Goal: Information Seeking & Learning: Learn about a topic

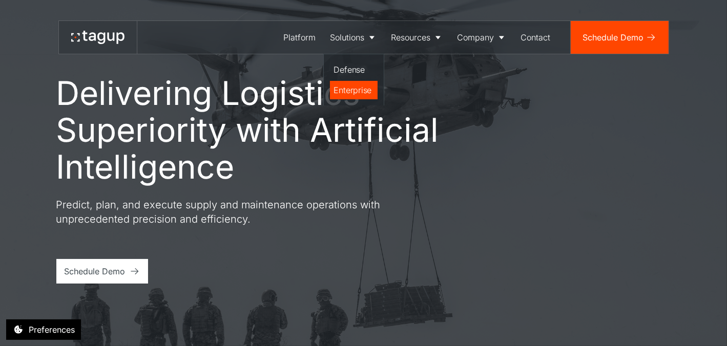
click at [357, 90] on div "Enterprise" at bounding box center [353, 90] width 39 height 12
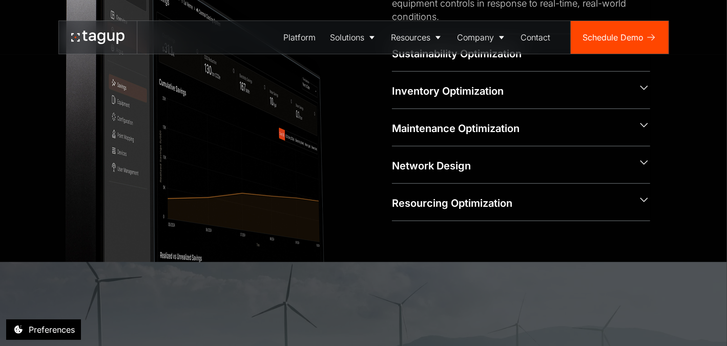
scroll to position [540, 0]
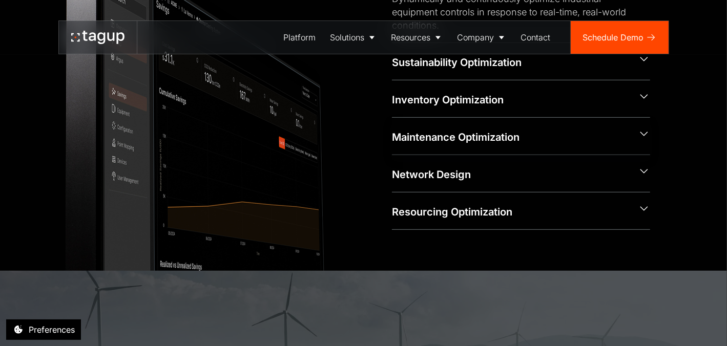
click at [644, 135] on icon at bounding box center [644, 134] width 12 height 13
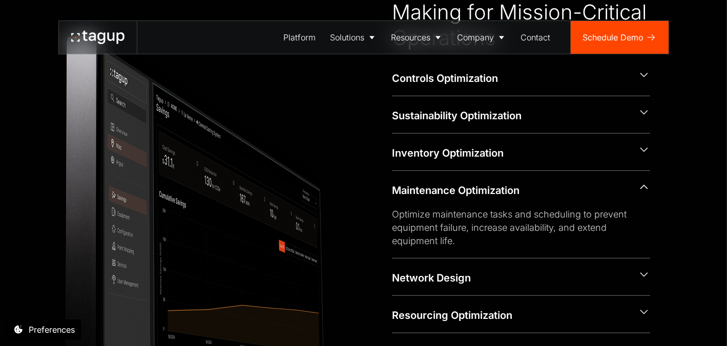
scroll to position [384, 0]
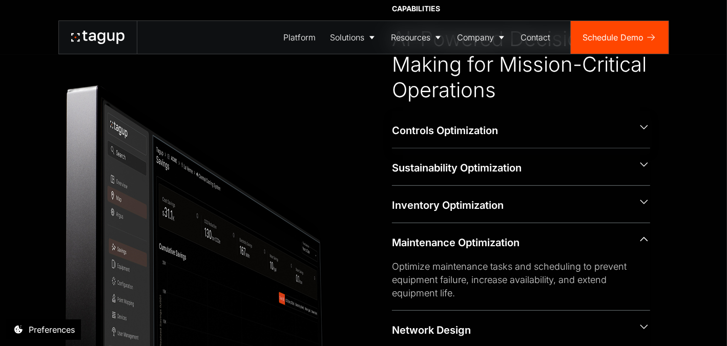
click at [649, 131] on icon at bounding box center [644, 127] width 12 height 13
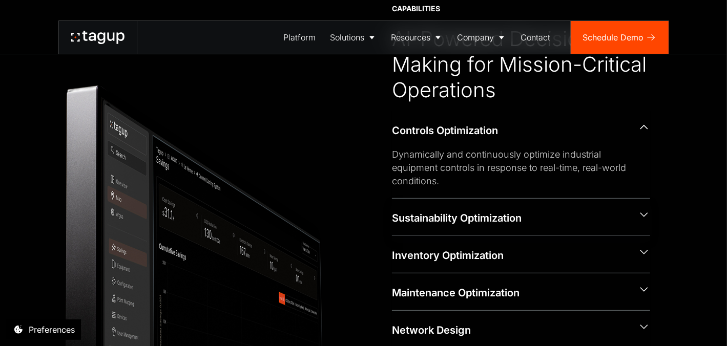
click at [644, 217] on icon at bounding box center [644, 215] width 12 height 13
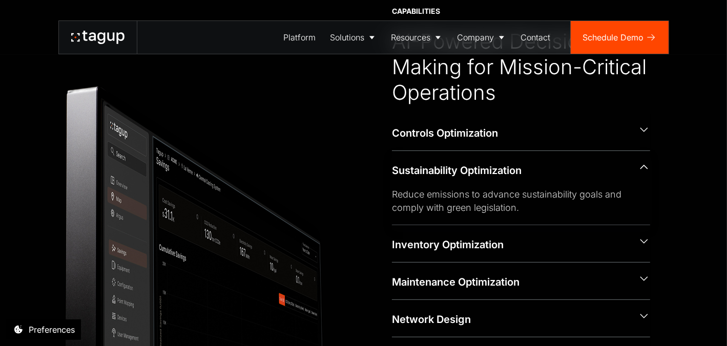
scroll to position [382, 0]
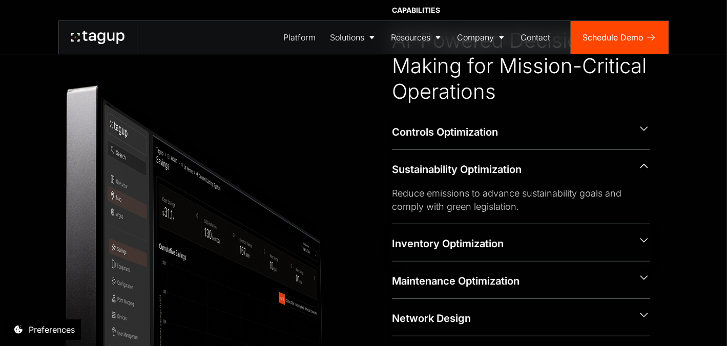
click at [650, 242] on icon at bounding box center [644, 240] width 12 height 13
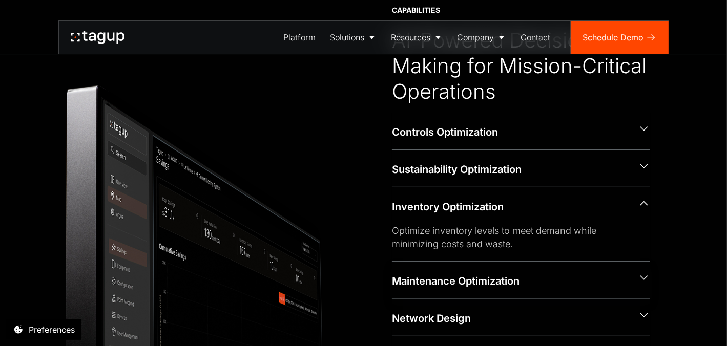
click at [650, 275] on icon at bounding box center [644, 278] width 12 height 13
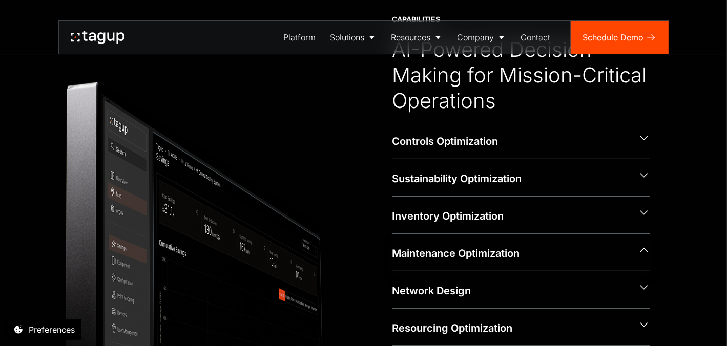
scroll to position [384, 0]
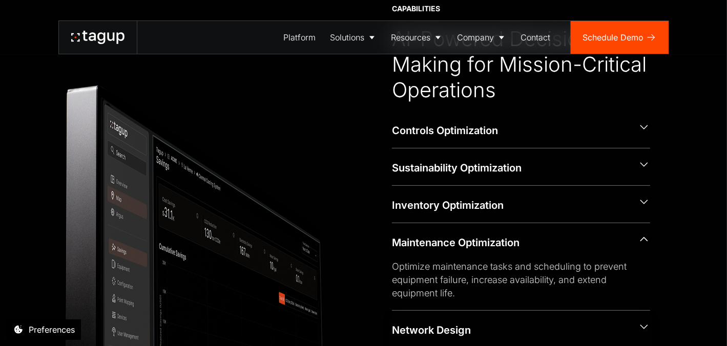
click at [644, 323] on icon at bounding box center [644, 327] width 12 height 13
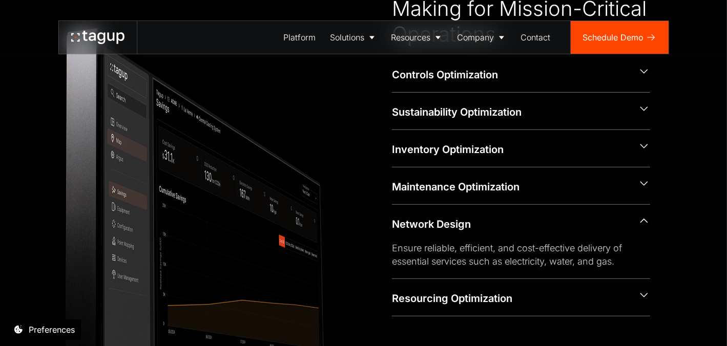
scroll to position [474, 0]
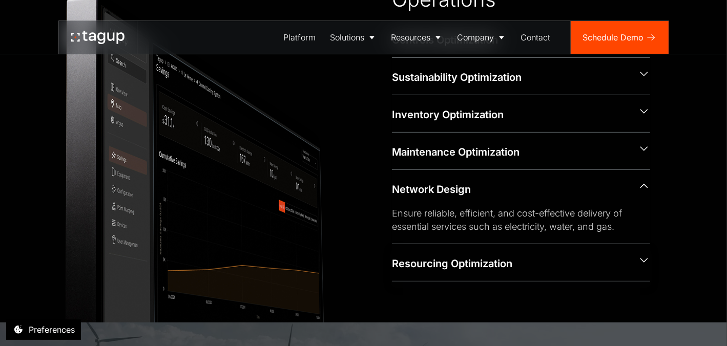
click at [644, 267] on div "Resourcing Optimization" at bounding box center [521, 262] width 258 height 37
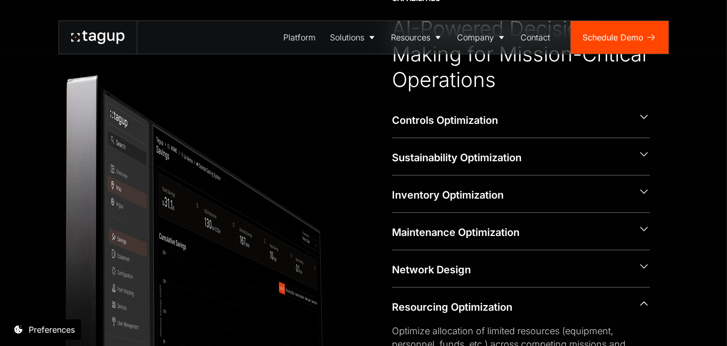
scroll to position [368, 0]
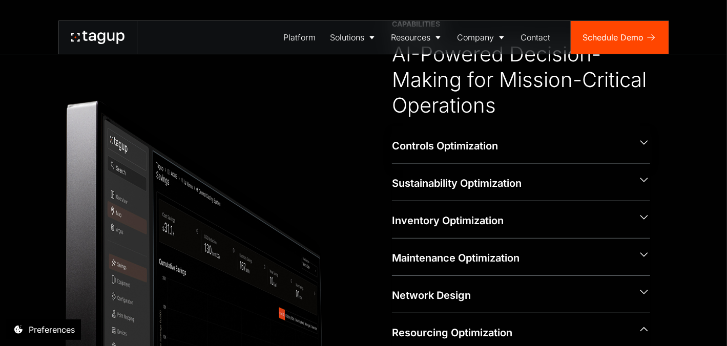
drag, startPoint x: 646, startPoint y: 142, endPoint x: 630, endPoint y: 152, distance: 19.1
click at [646, 142] on icon at bounding box center [644, 142] width 8 height 5
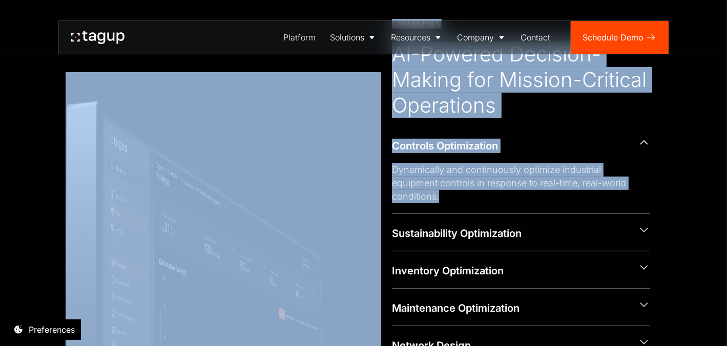
drag, startPoint x: 464, startPoint y: 195, endPoint x: 369, endPoint y: 177, distance: 95.9
click at [369, 177] on div "CAPABILITIES AI-Powered Decision-Making for Mission-Critical Operations Control…" at bounding box center [363, 210] width 573 height 382
click at [404, 172] on div "Dynamically and continuously optimize industrial equipment controls in response…" at bounding box center [513, 183] width 242 height 40
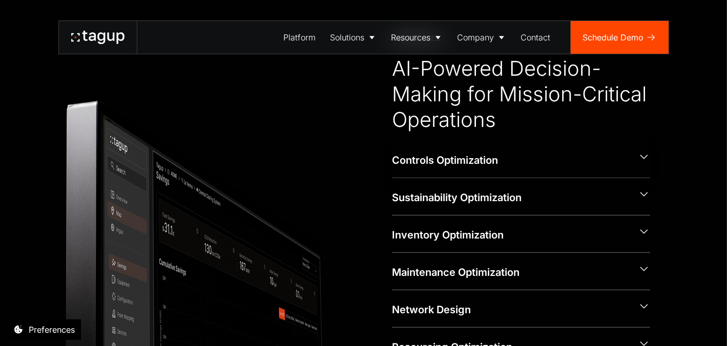
click at [430, 161] on div "Controls Optimization" at bounding box center [511, 160] width 238 height 14
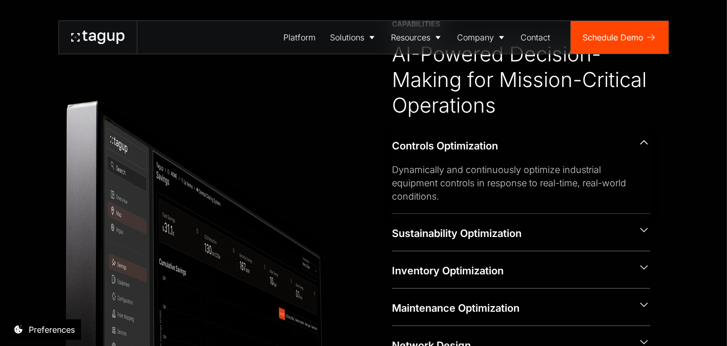
click at [428, 148] on div "Controls Optimization" at bounding box center [511, 146] width 238 height 14
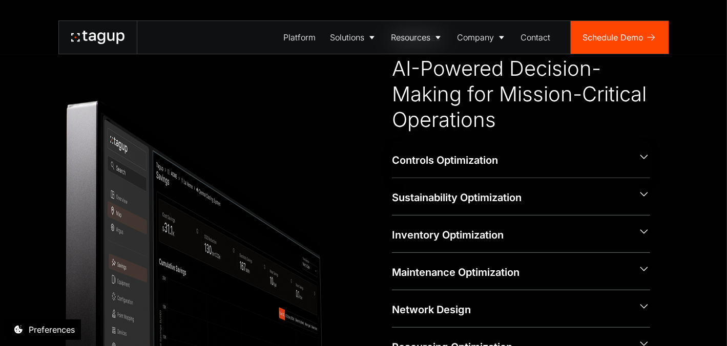
click at [431, 157] on div "Controls Optimization" at bounding box center [511, 160] width 238 height 14
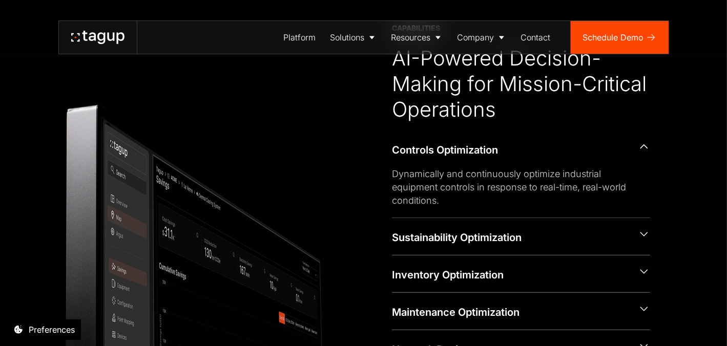
scroll to position [368, 0]
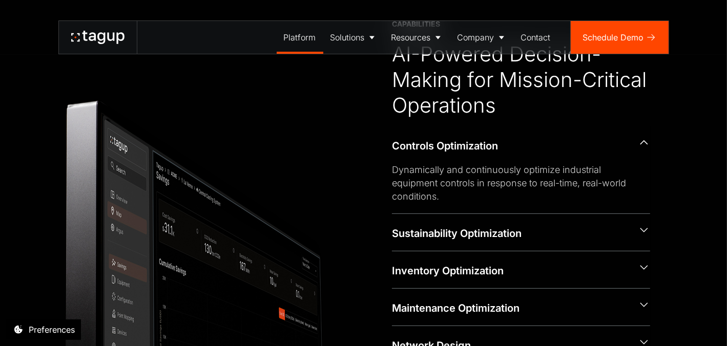
click at [296, 44] on link "Platform" at bounding box center [300, 37] width 47 height 33
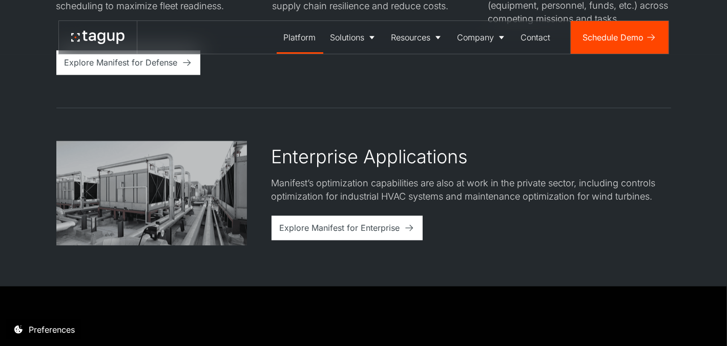
scroll to position [2084, 0]
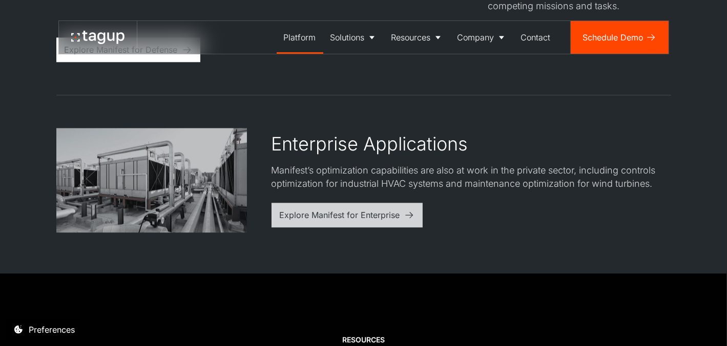
click at [357, 213] on div "Explore Manifest for Enterprise" at bounding box center [340, 215] width 120 height 12
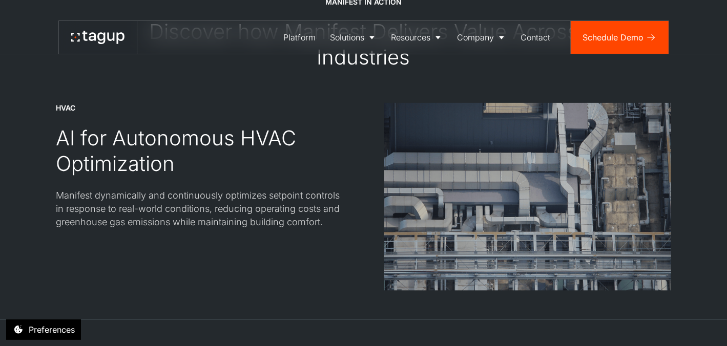
scroll to position [1175, 0]
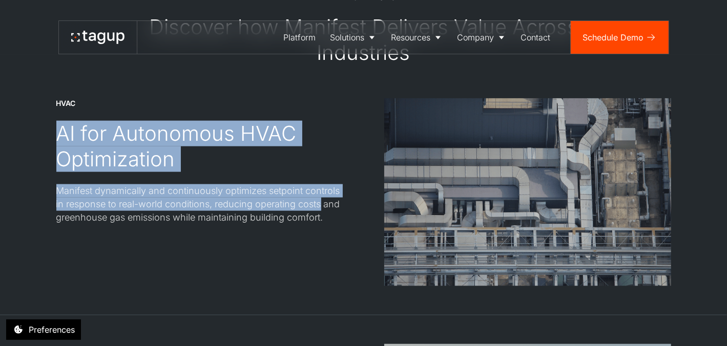
drag, startPoint x: 51, startPoint y: 121, endPoint x: 323, endPoint y: 204, distance: 284.1
copy div "AI for Autonomous HVAC Optimization Manifest dynamically and continuously optim…"
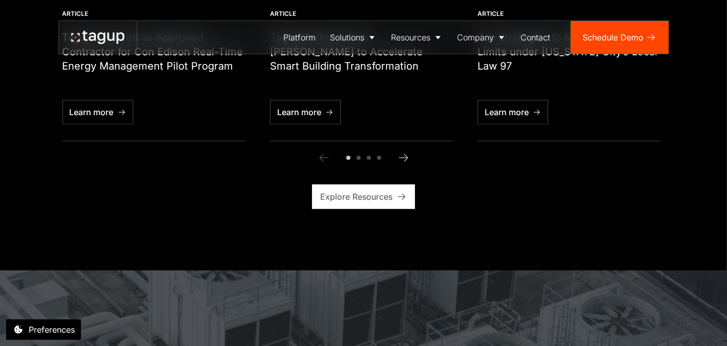
scroll to position [3130, 0]
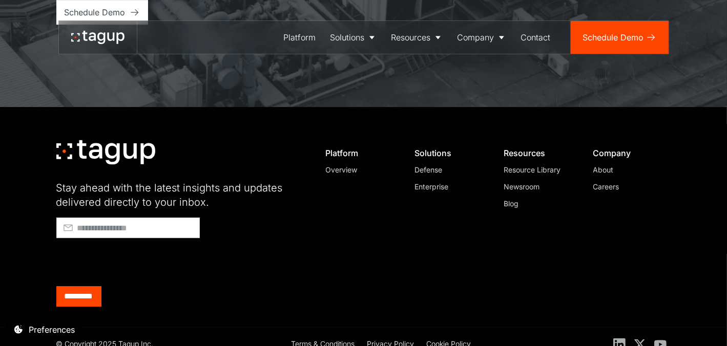
click at [347, 164] on div "Overview" at bounding box center [361, 169] width 70 height 11
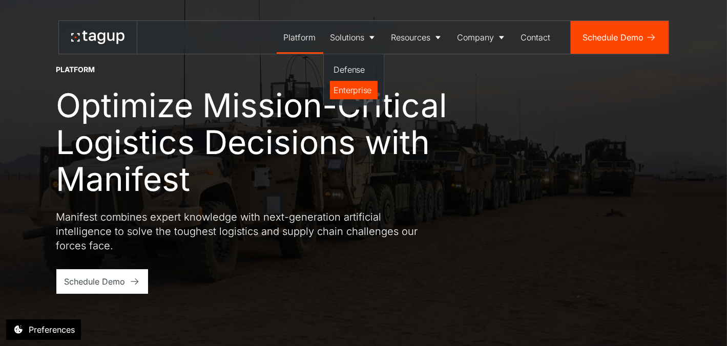
click at [358, 91] on div "Enterprise" at bounding box center [353, 90] width 39 height 12
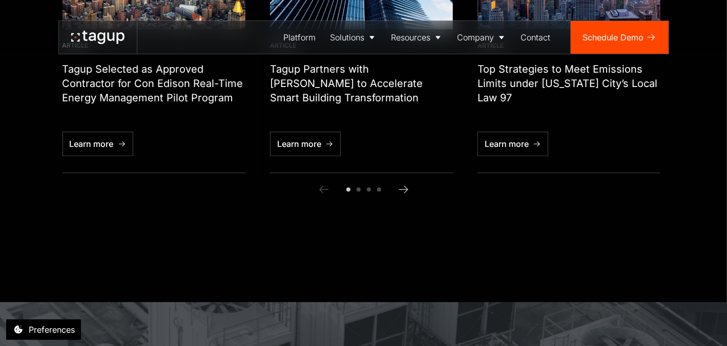
scroll to position [3130, 0]
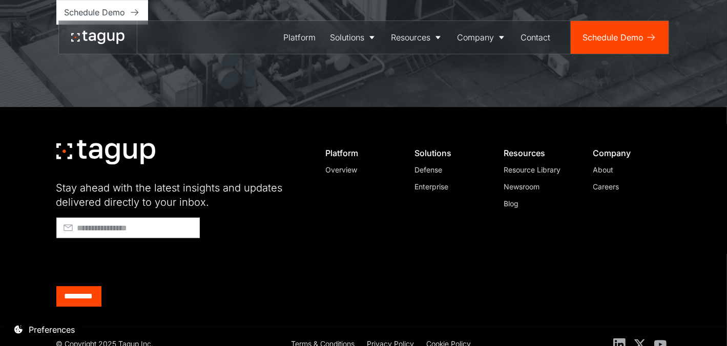
click at [123, 33] on icon at bounding box center [97, 37] width 53 height 13
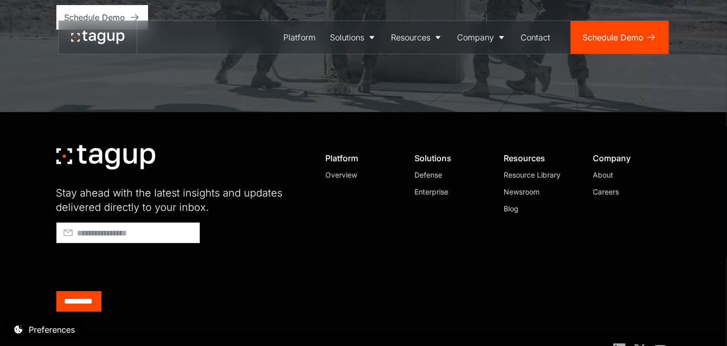
scroll to position [4044, 0]
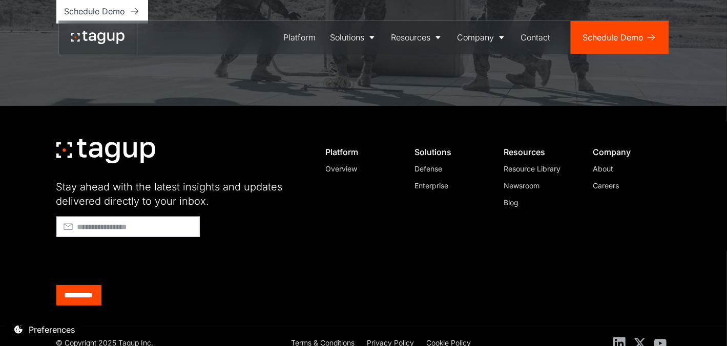
drag, startPoint x: 730, startPoint y: 19, endPoint x: 738, endPoint y: 335, distance: 315.7
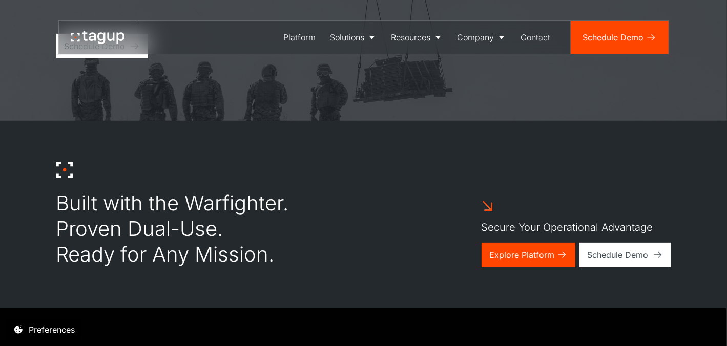
scroll to position [0, 0]
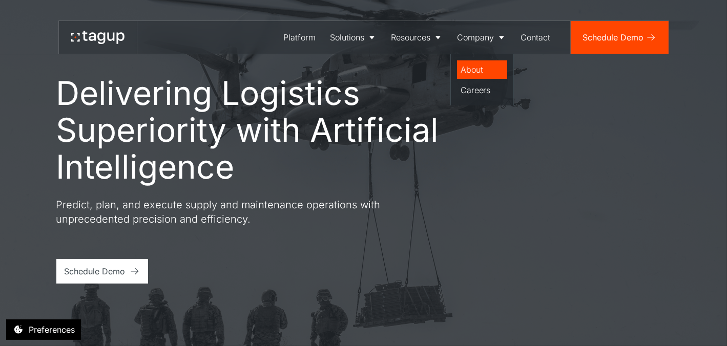
click at [478, 68] on div "About" at bounding box center [482, 70] width 42 height 12
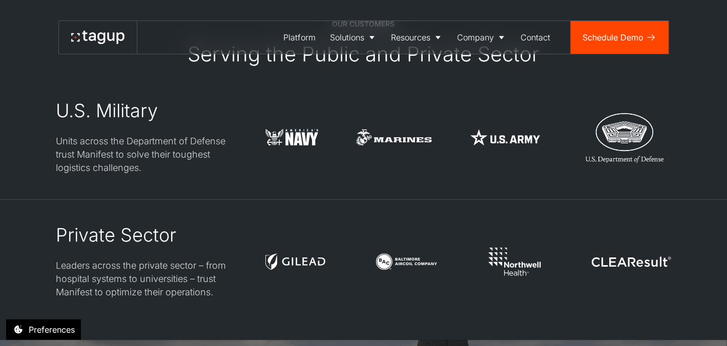
scroll to position [2527, 0]
